Goal: Task Accomplishment & Management: Use online tool/utility

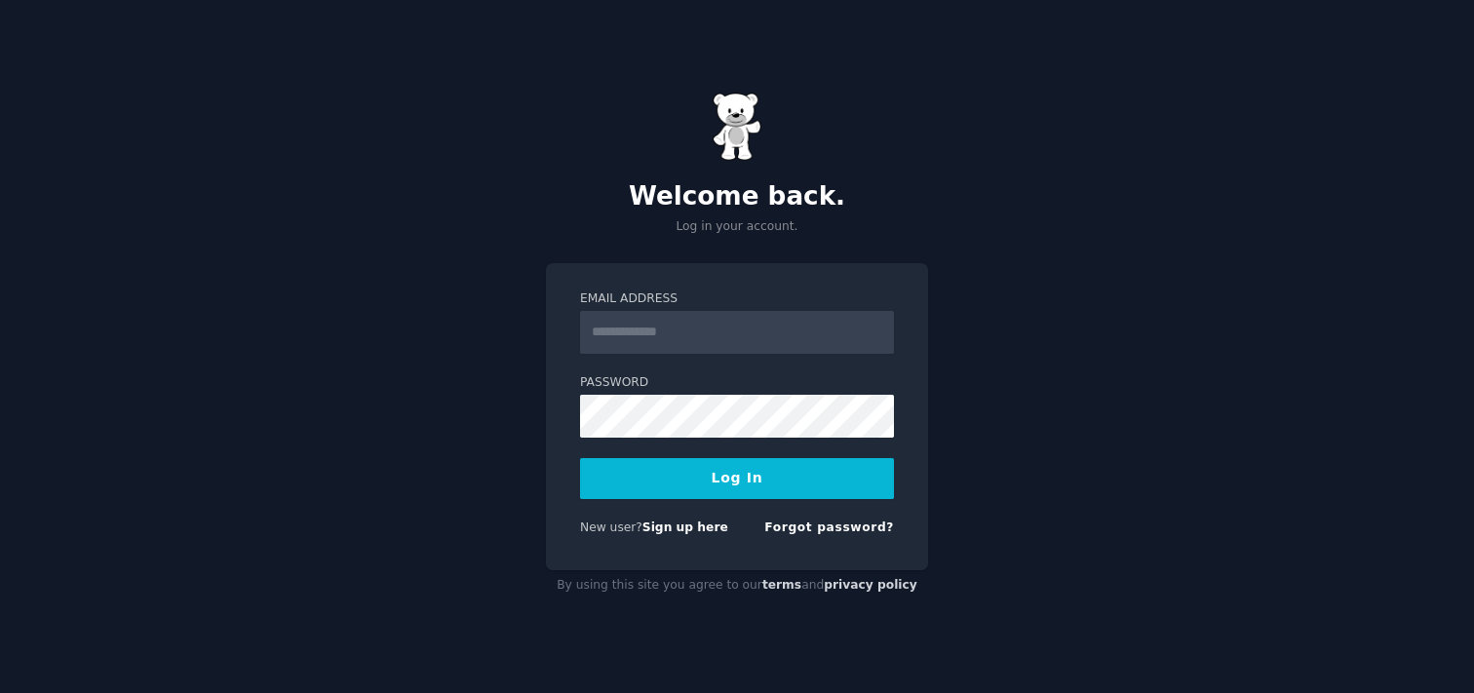
click at [724, 335] on input "Email Address" at bounding box center [737, 332] width 314 height 43
type input "**********"
click at [766, 471] on button "Log In" at bounding box center [737, 478] width 314 height 41
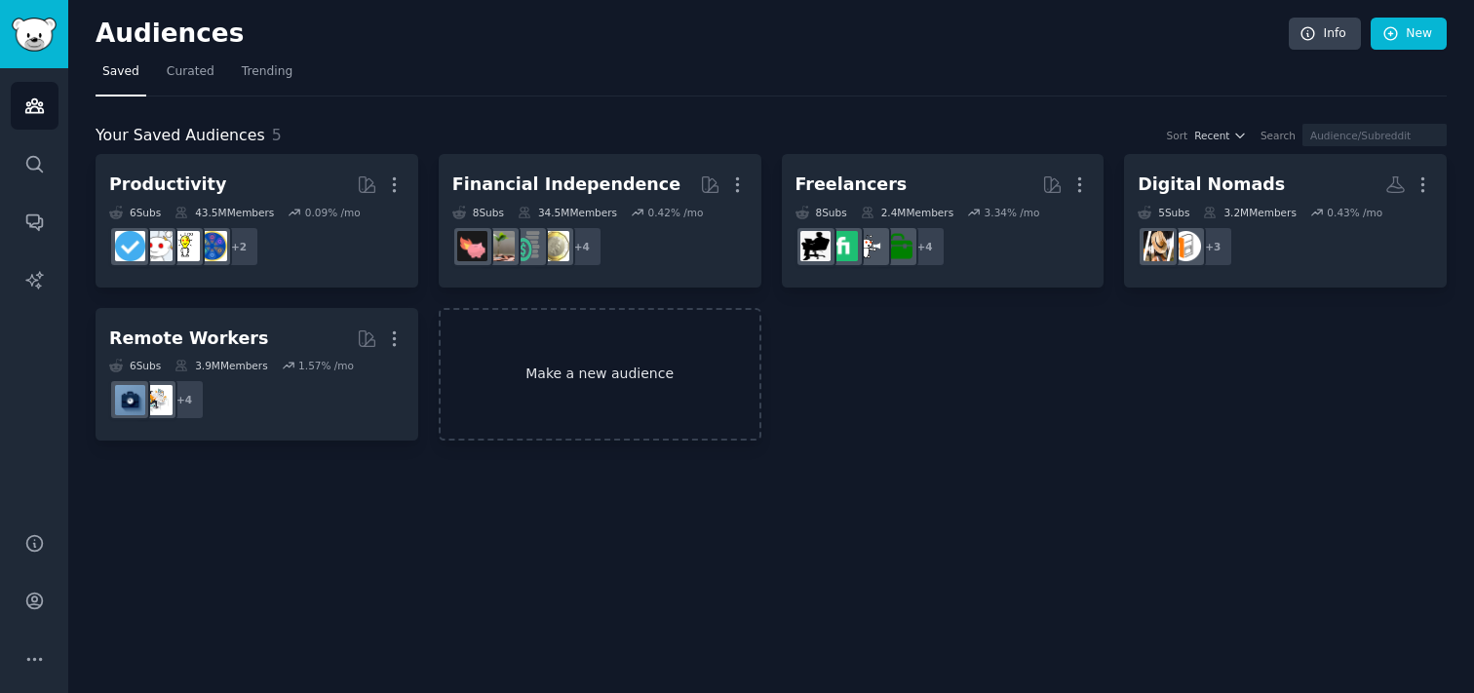
click at [633, 375] on link "Make a new audience" at bounding box center [600, 375] width 323 height 134
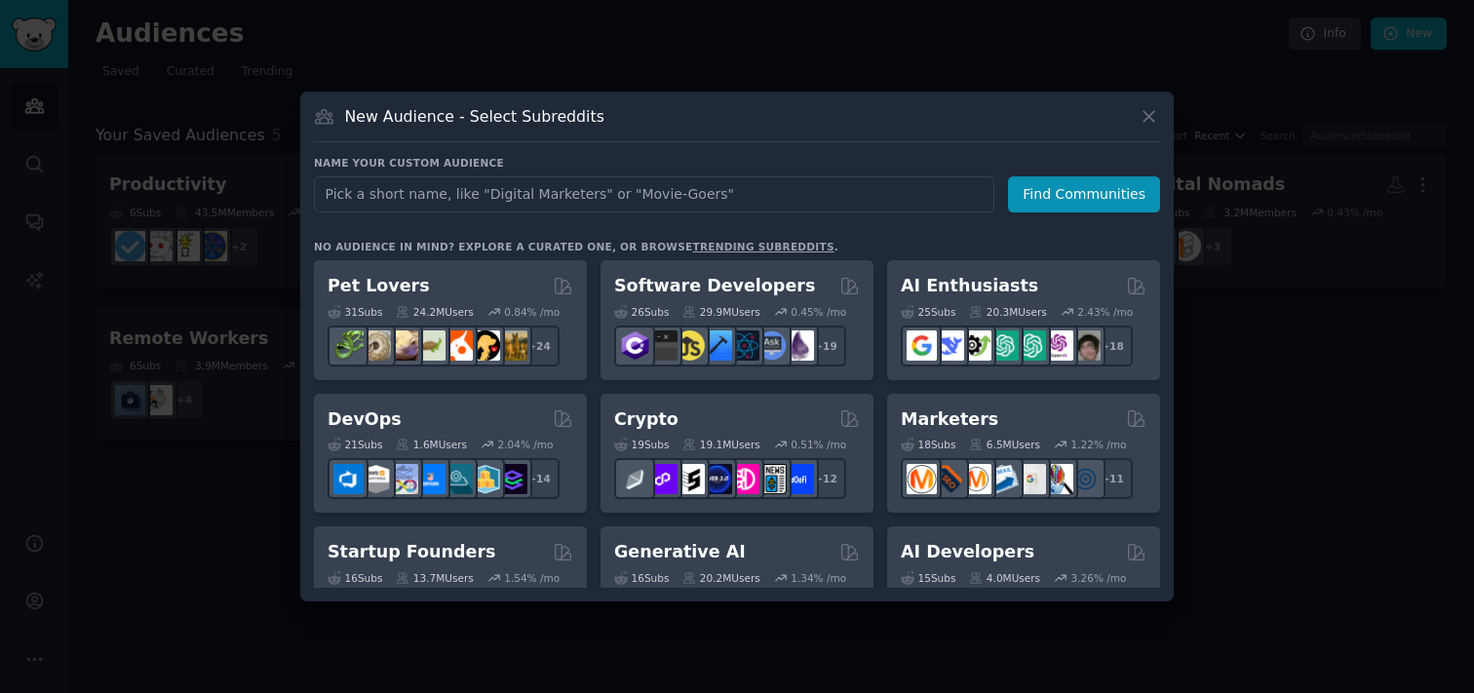
click at [533, 197] on input "text" at bounding box center [654, 194] width 681 height 36
type input "illustration"
click at [1071, 201] on button "Find Communities" at bounding box center [1084, 194] width 152 height 36
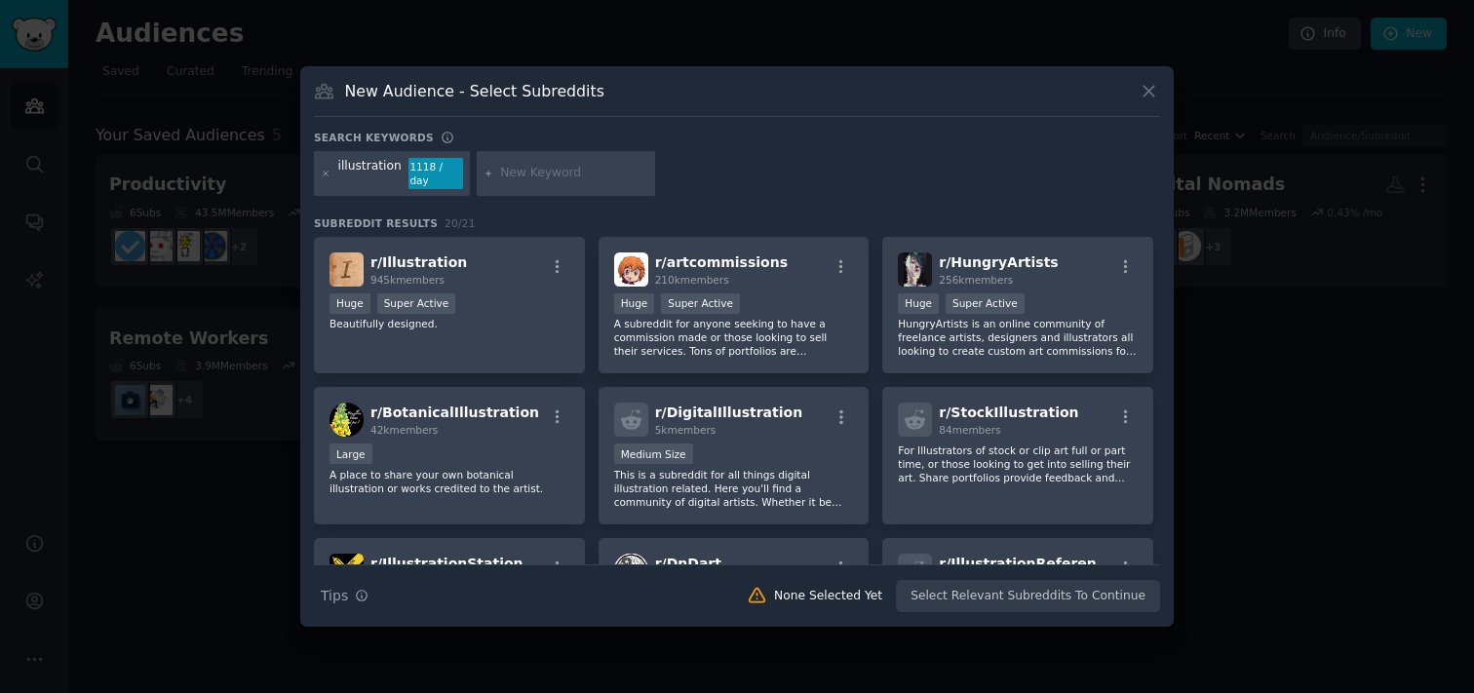
scroll to position [4, 0]
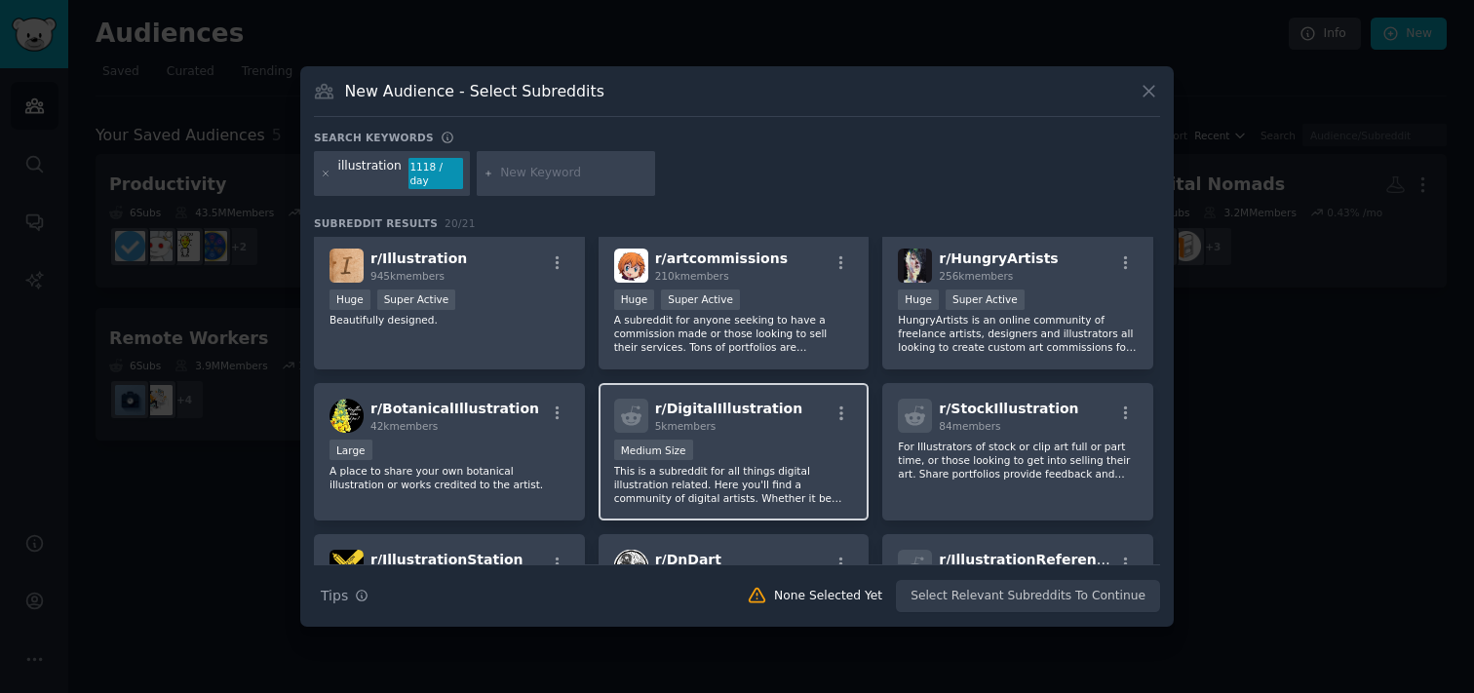
click at [749, 404] on span "r/ DigitalIllustration" at bounding box center [728, 409] width 147 height 16
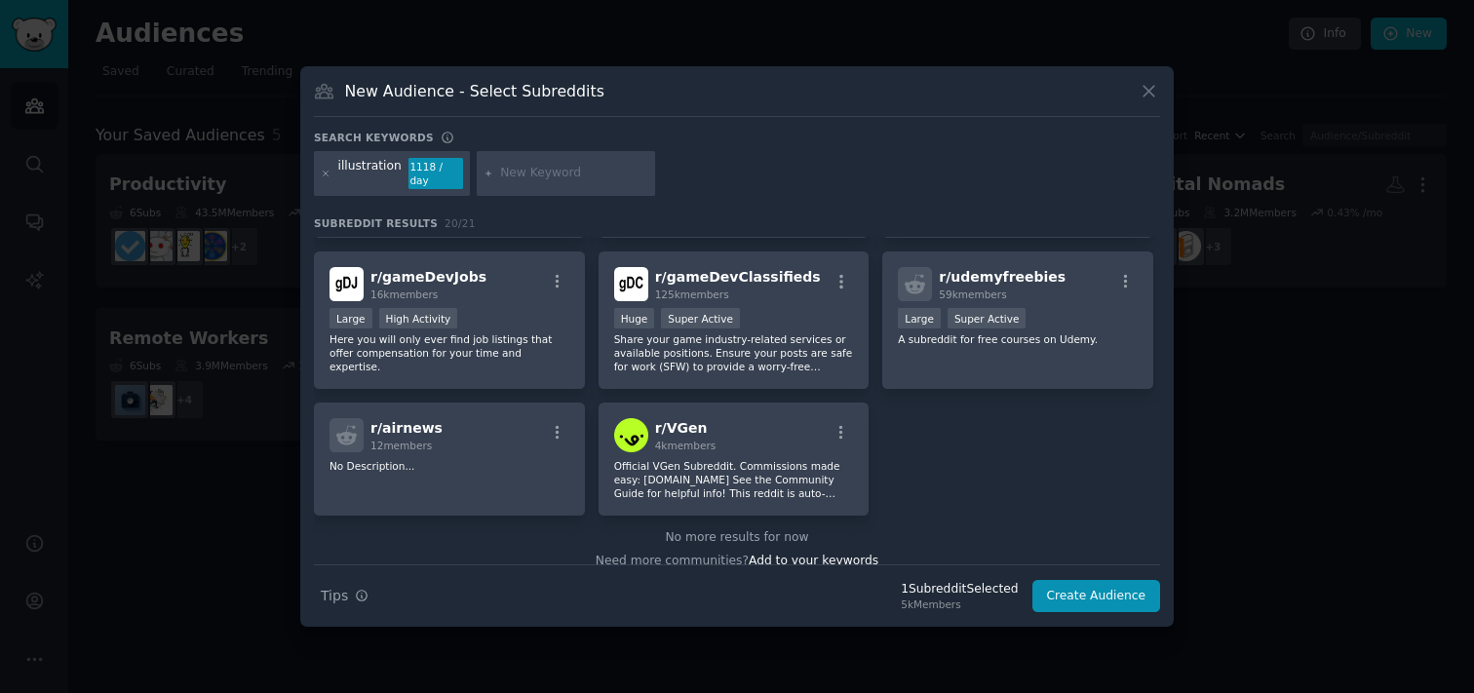
scroll to position [758, 0]
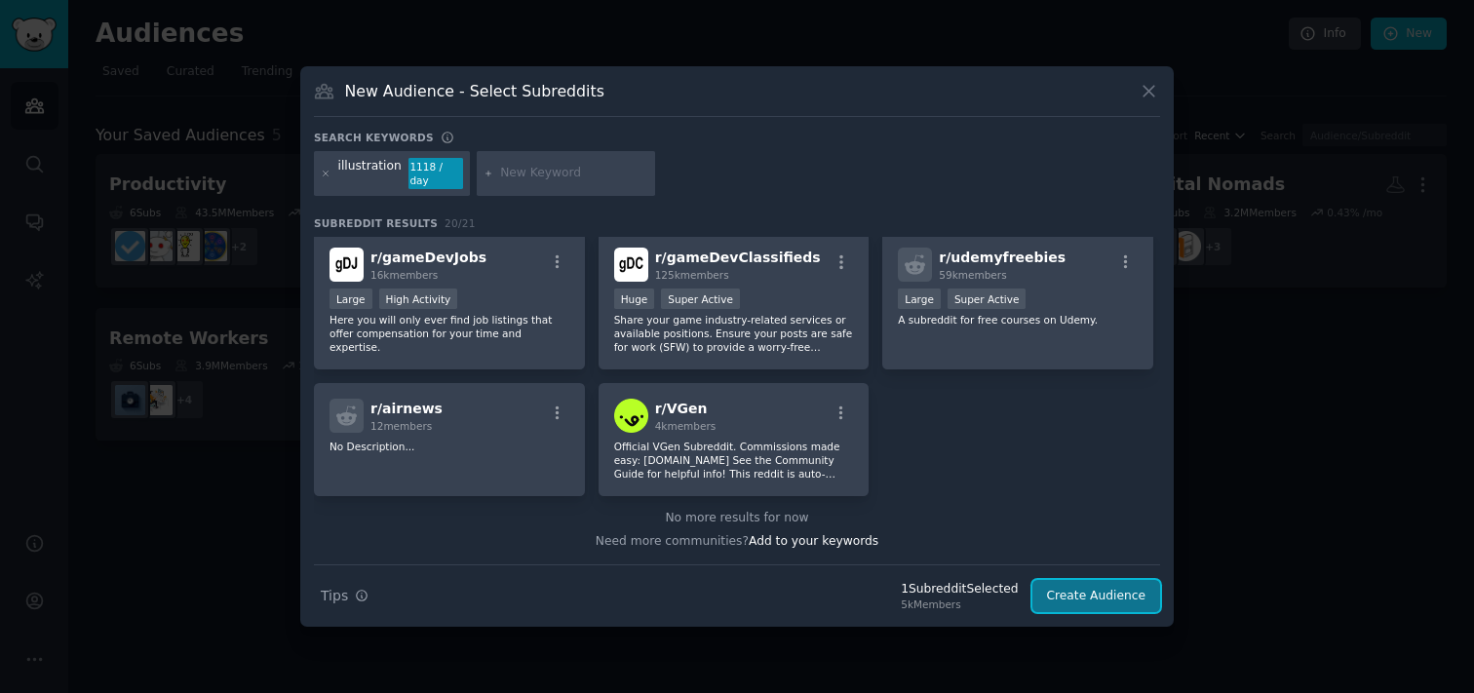
click at [1105, 591] on button "Create Audience" at bounding box center [1097, 596] width 129 height 33
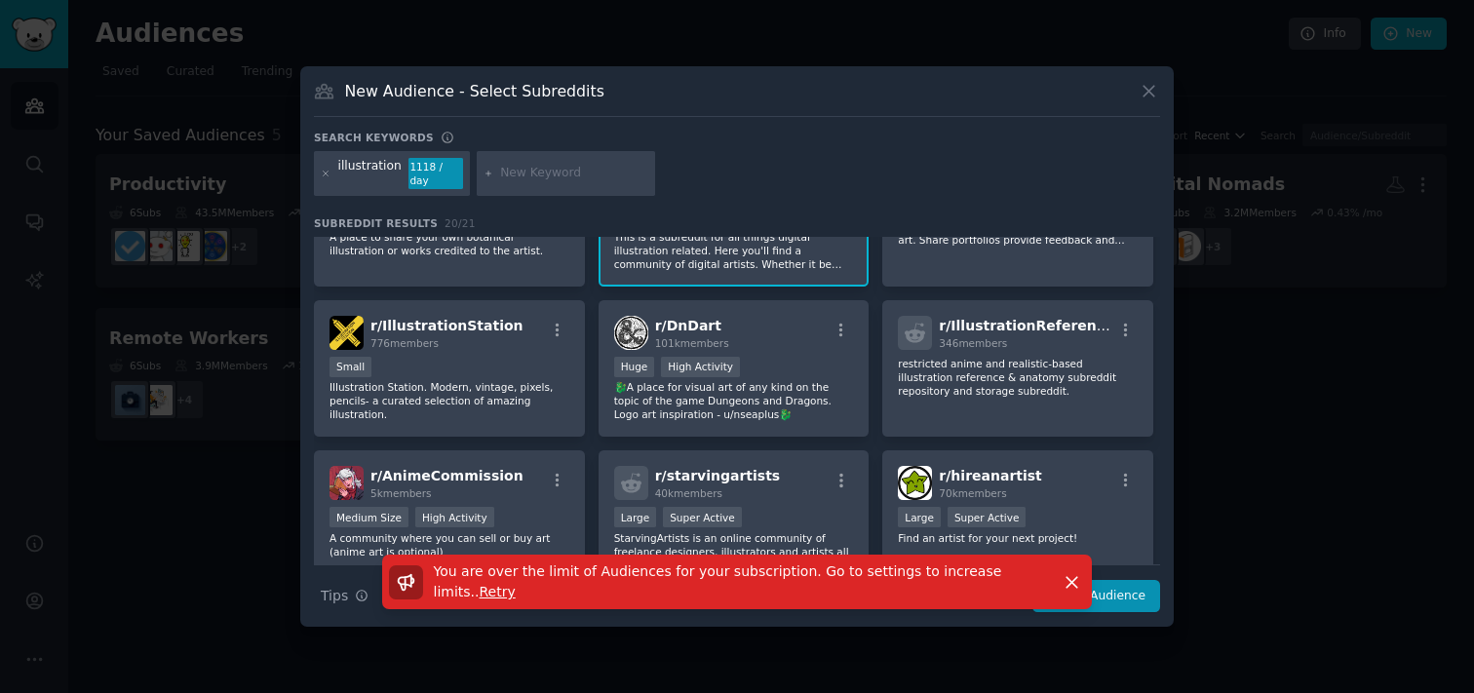
scroll to position [0, 0]
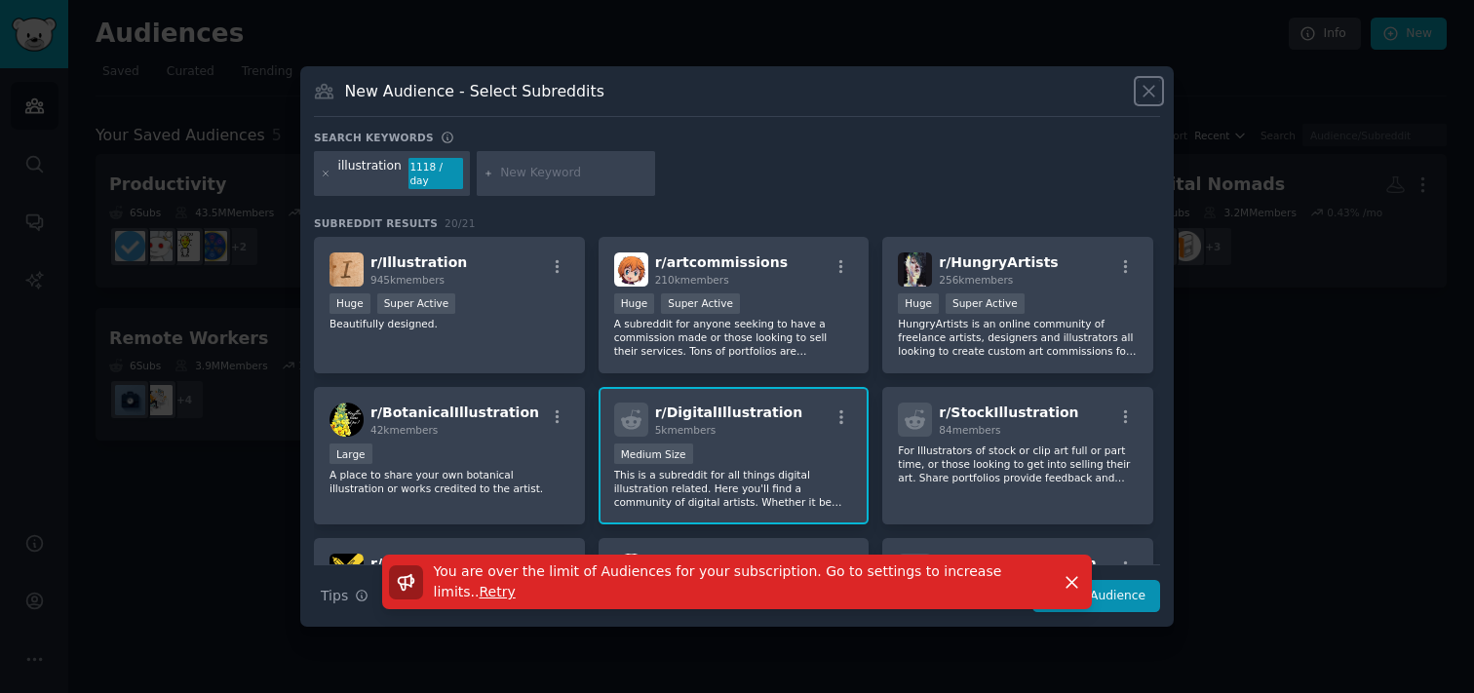
click at [1155, 95] on icon at bounding box center [1149, 91] width 20 height 20
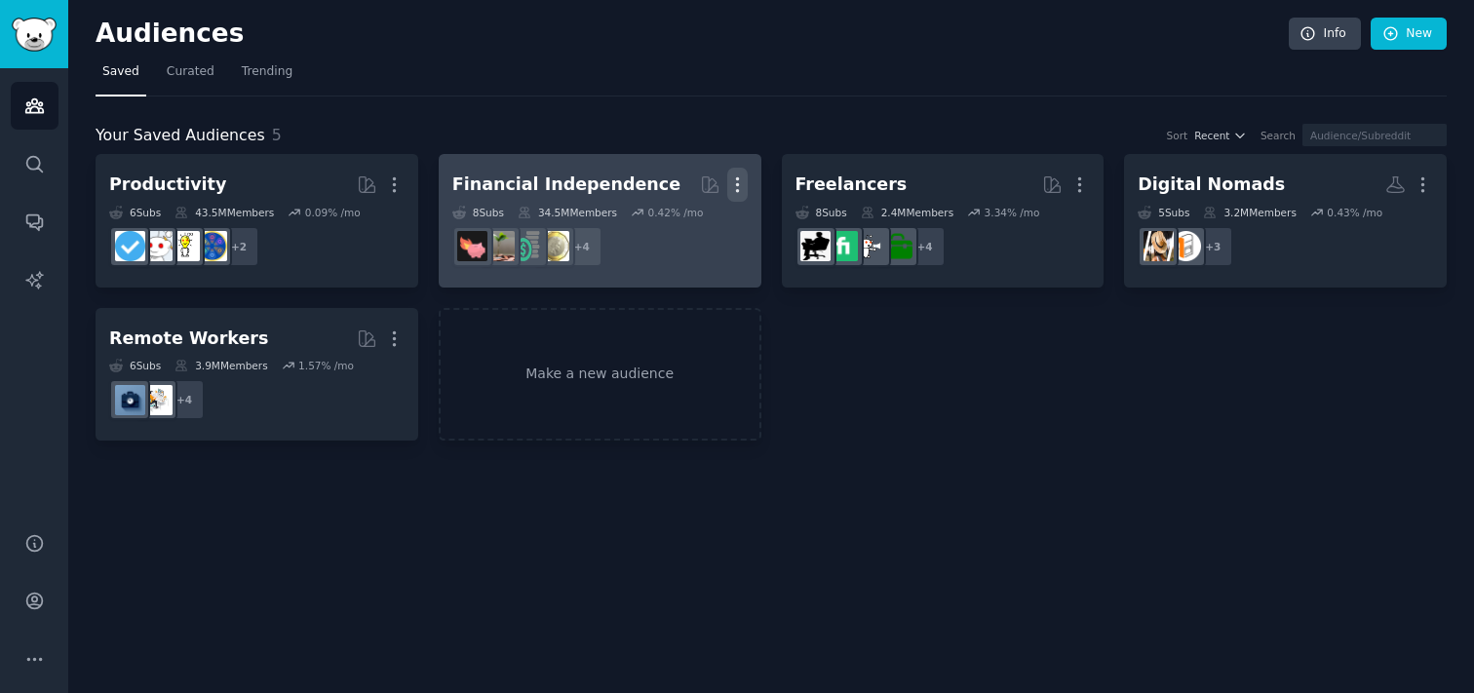
click at [735, 187] on icon "button" at bounding box center [737, 185] width 20 height 20
click at [679, 228] on p "Delete" at bounding box center [684, 226] width 45 height 20
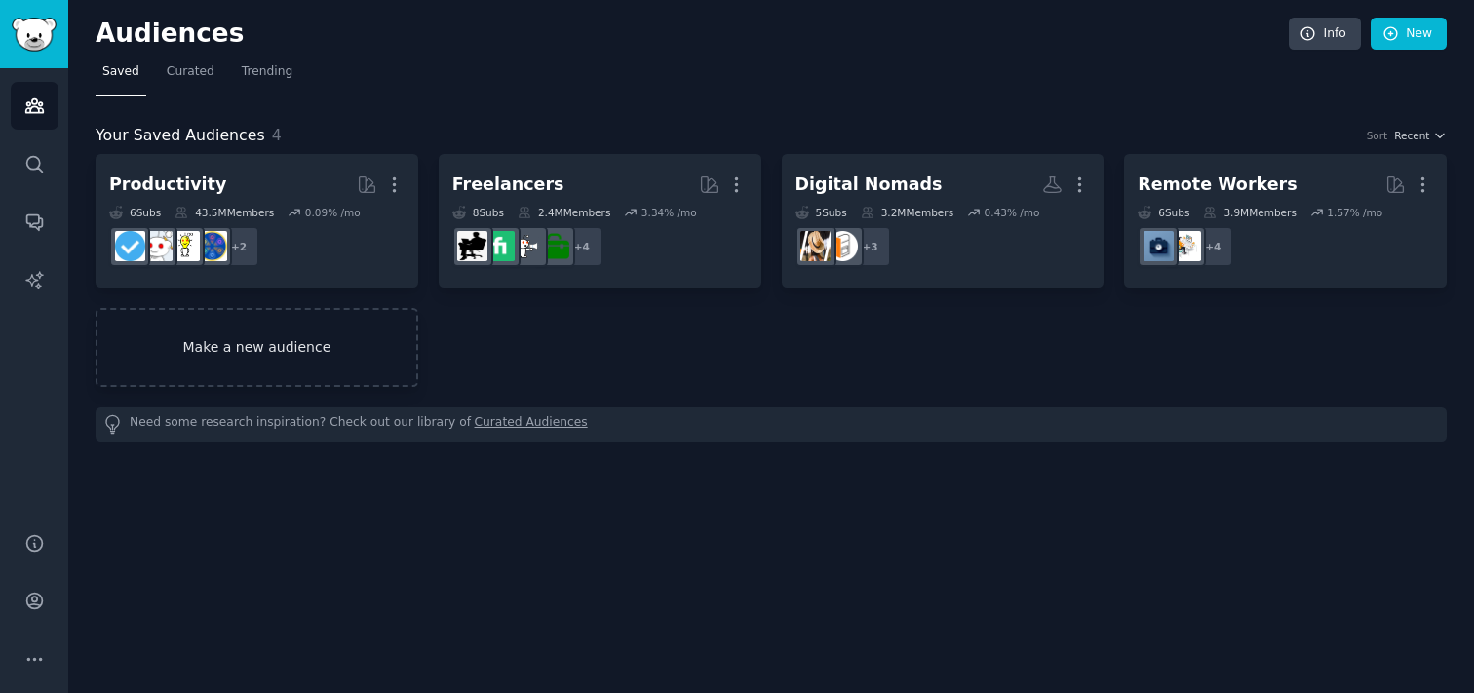
click at [290, 359] on link "Make a new audience" at bounding box center [257, 347] width 323 height 79
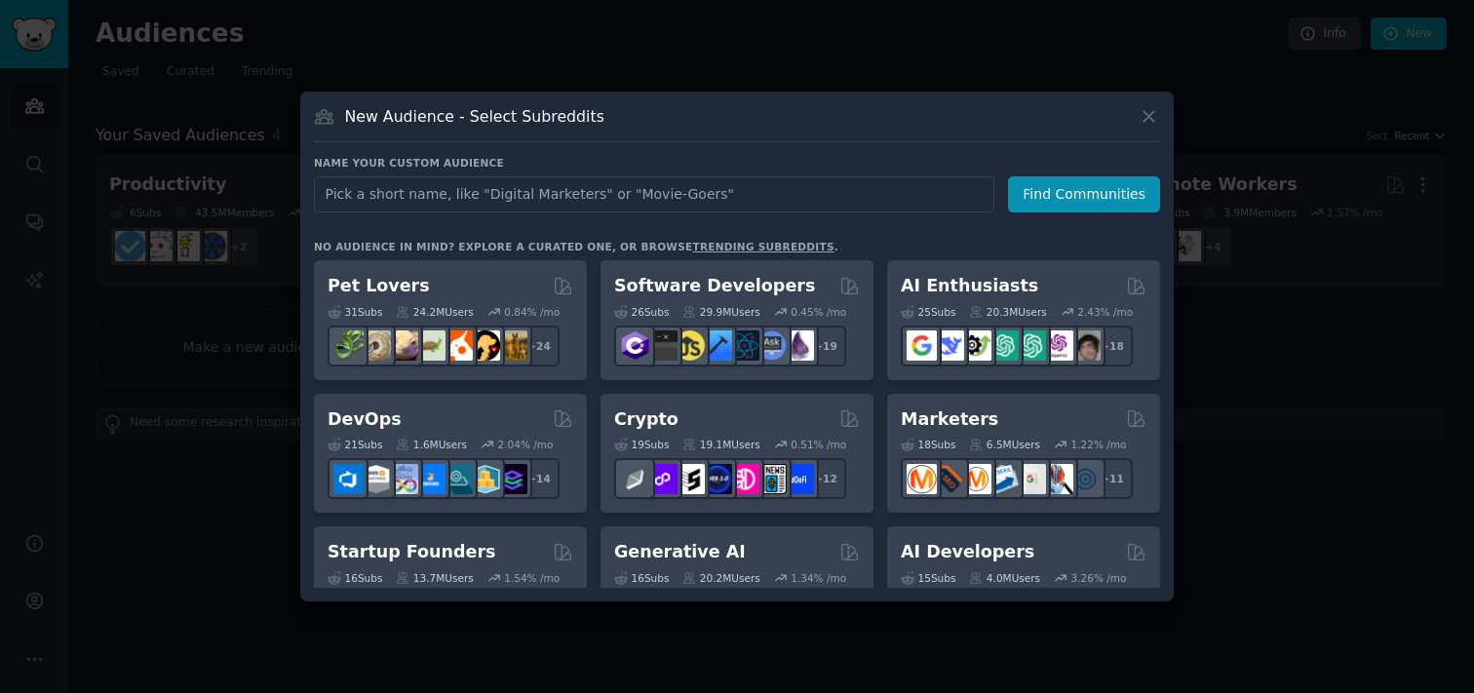
click at [490, 190] on input "text" at bounding box center [654, 194] width 681 height 36
type input "Illustration"
click button "Find Communities" at bounding box center [1084, 194] width 152 height 36
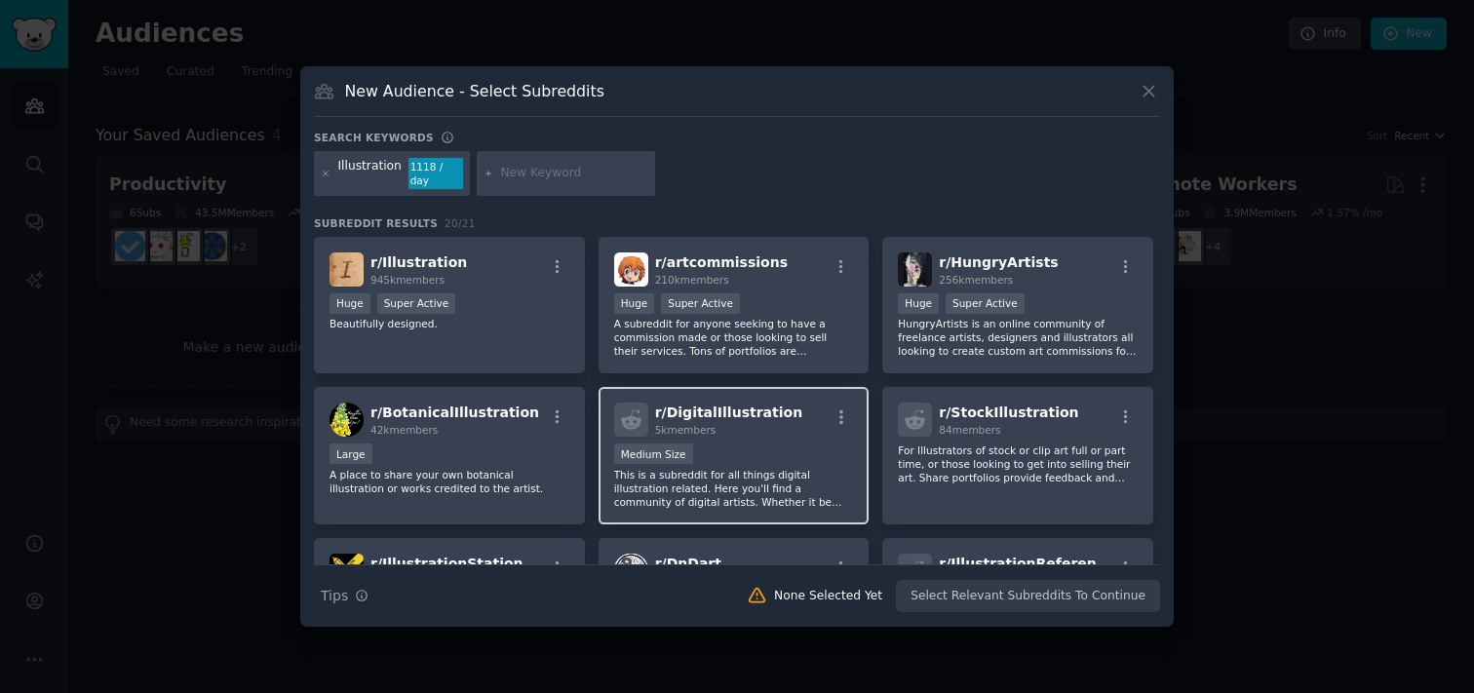
click at [777, 420] on div "r/ DigitalIllustration 5k members" at bounding box center [734, 420] width 240 height 34
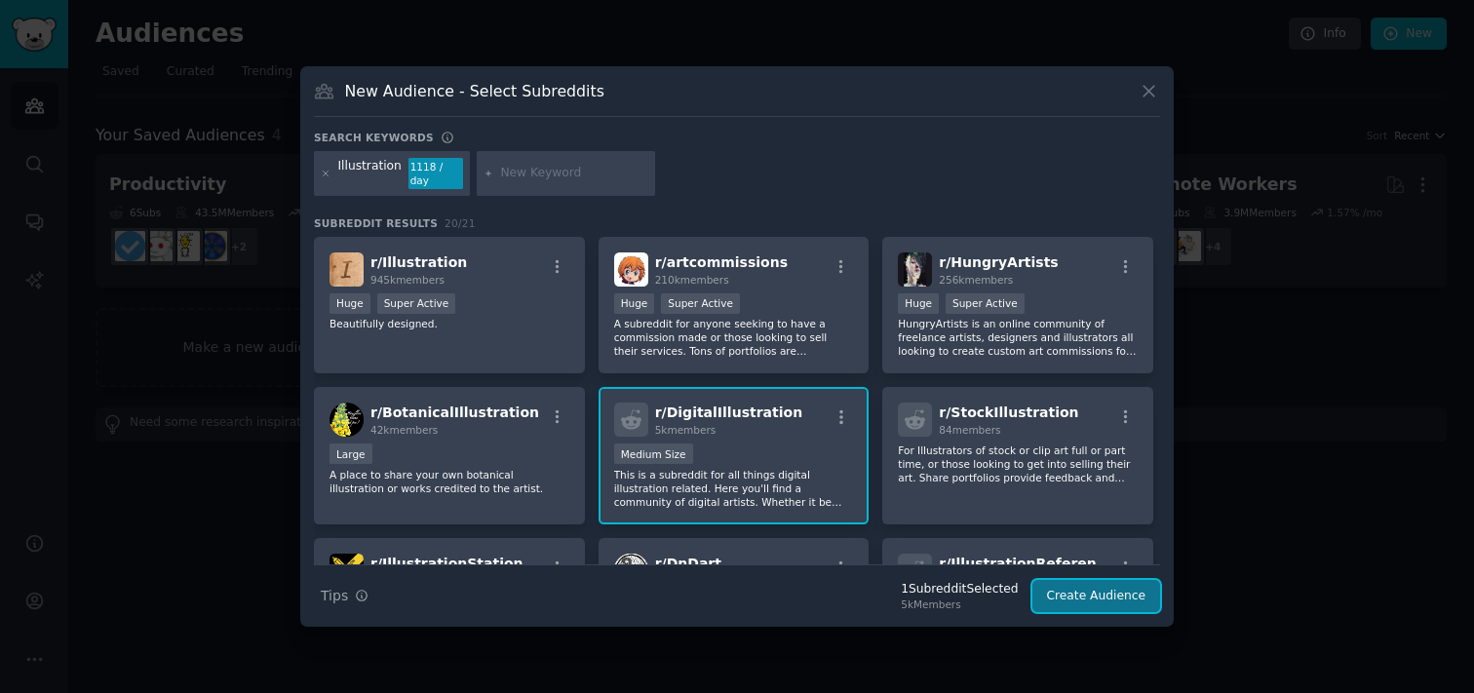
click at [1081, 583] on button "Create Audience" at bounding box center [1097, 596] width 129 height 33
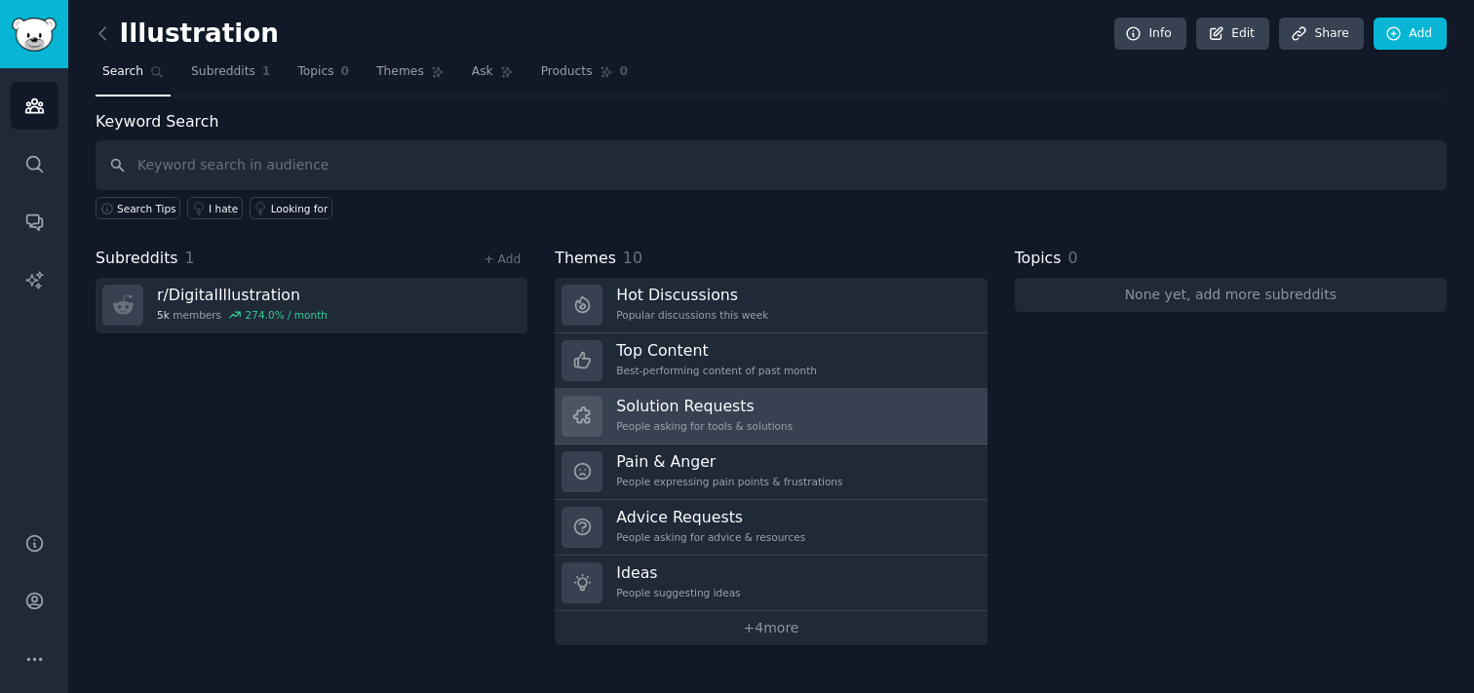
click at [827, 407] on link "Solution Requests People asking for tools & solutions" at bounding box center [771, 417] width 432 height 56
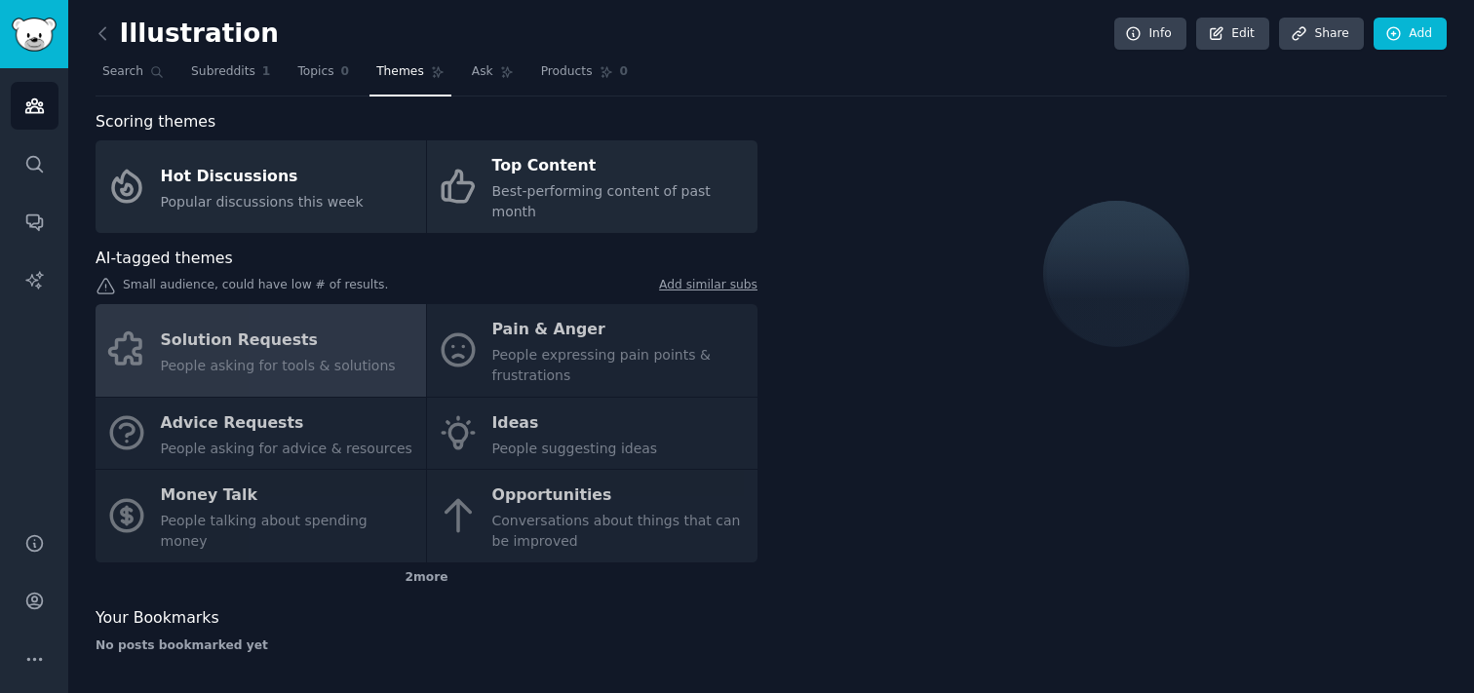
click at [287, 319] on div "Solution Requests People asking for tools & solutions Pain & Anger People expre…" at bounding box center [427, 433] width 662 height 258
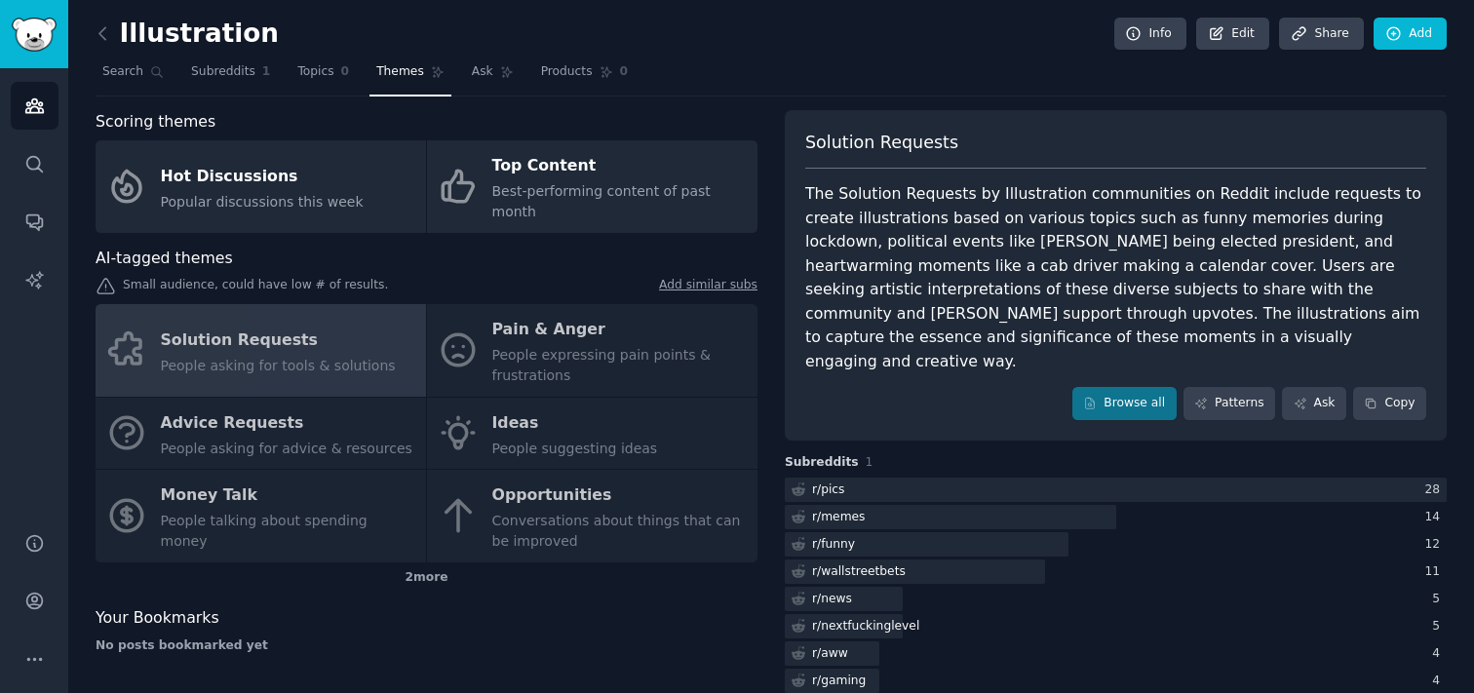
click at [877, 214] on div "The Solution Requests by Illustration communities on Reddit include requests to…" at bounding box center [1115, 277] width 621 height 191
